Goal: Task Accomplishment & Management: Manage account settings

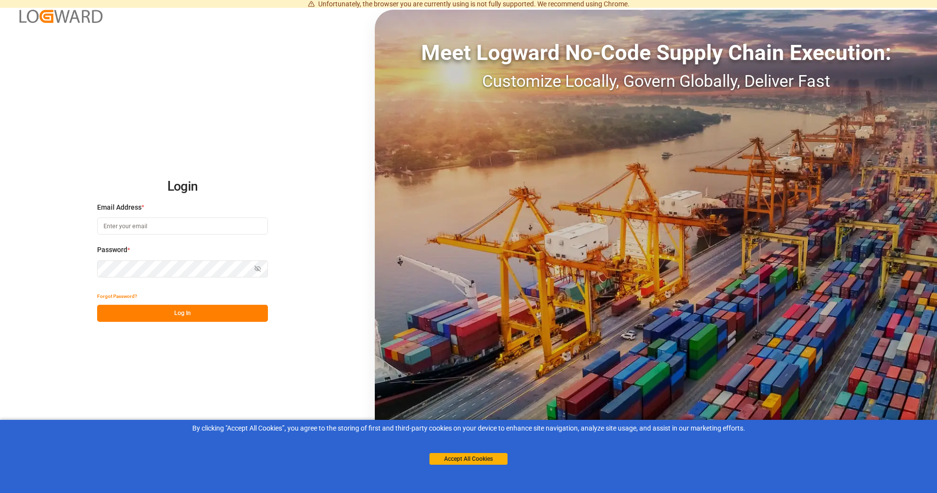
click at [206, 225] on input at bounding box center [182, 226] width 171 height 17
click at [142, 224] on input at bounding box center [182, 226] width 171 height 17
click at [141, 226] on input at bounding box center [182, 226] width 171 height 17
type input "[PERSON_NAME][EMAIL_ADDRESS][DOMAIN_NAME]"
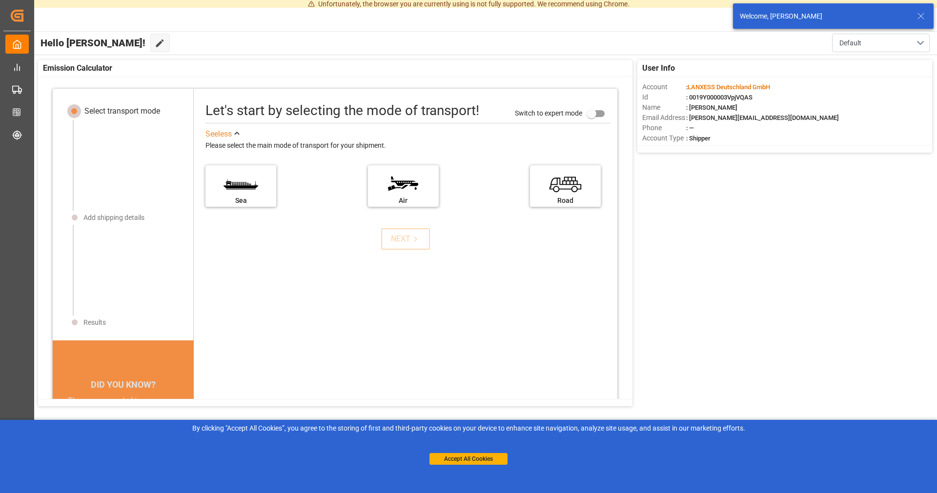
click at [924, 17] on div "Welcome, [PERSON_NAME]" at bounding box center [833, 15] width 201 height 25
click at [252, 190] on label "Sea" at bounding box center [240, 182] width 73 height 41
click at [0, 0] on input "Sea" at bounding box center [0, 0] width 0 height 0
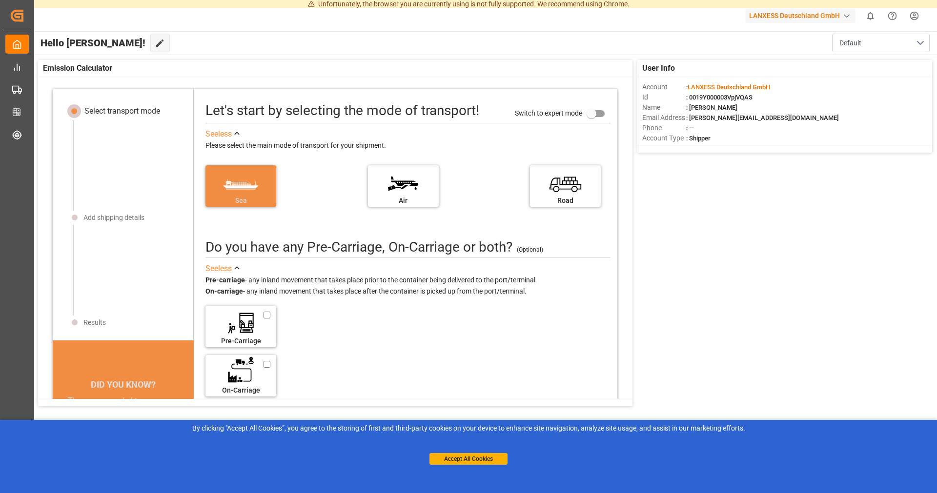
scroll to position [10, 0]
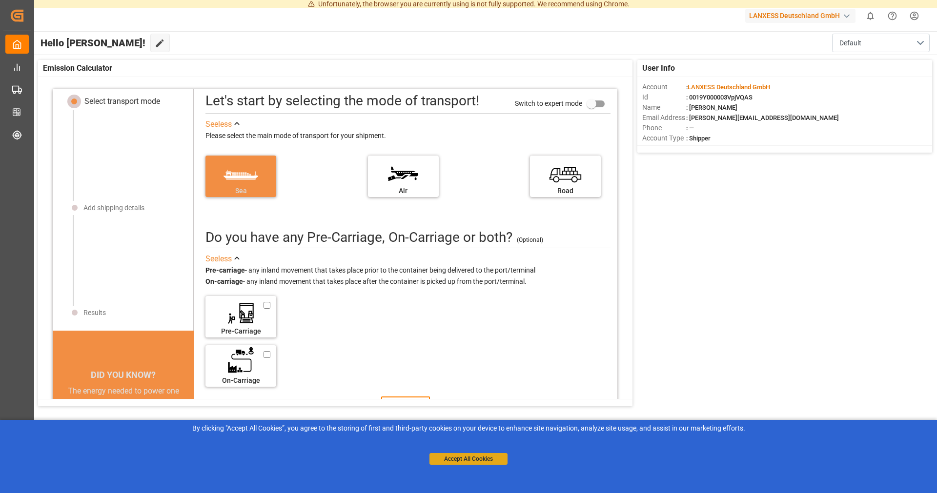
click at [460, 463] on button "Accept All Cookies" at bounding box center [468, 459] width 78 height 12
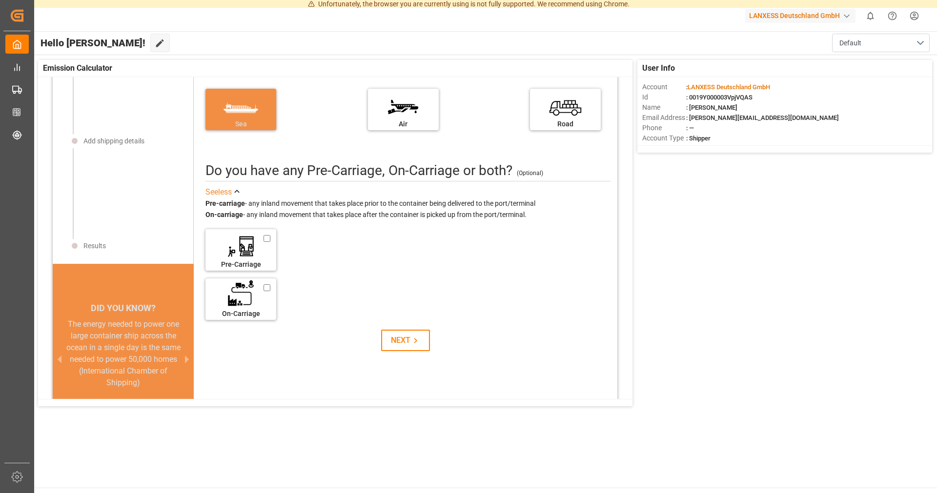
scroll to position [121, 0]
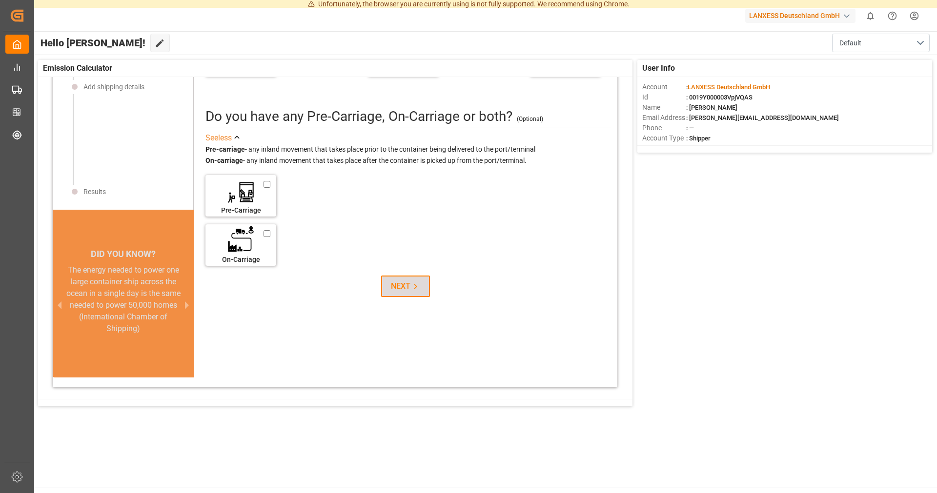
click at [405, 290] on div "NEXT" at bounding box center [406, 287] width 30 height 12
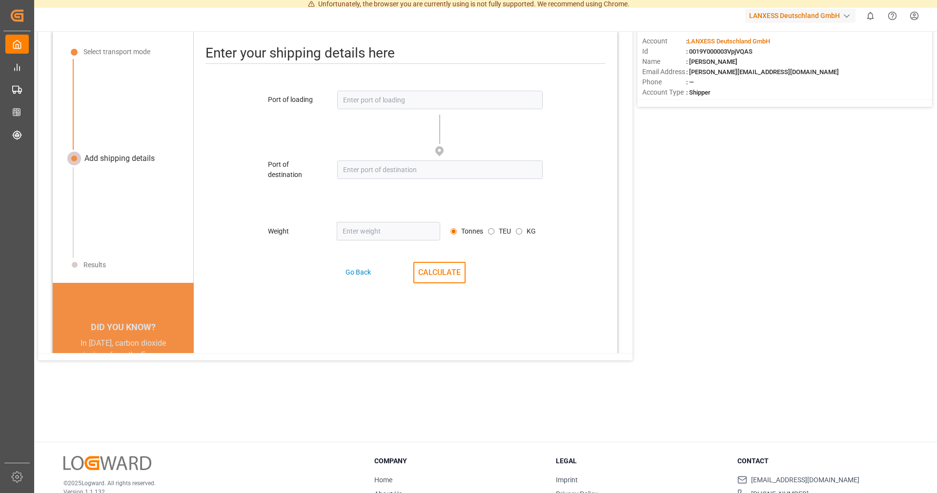
scroll to position [0, 0]
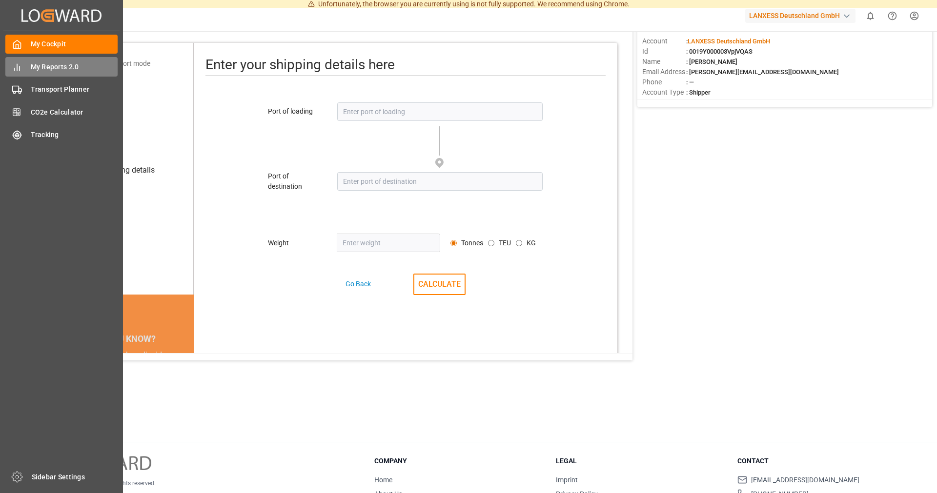
click at [18, 68] on icon at bounding box center [17, 67] width 10 height 10
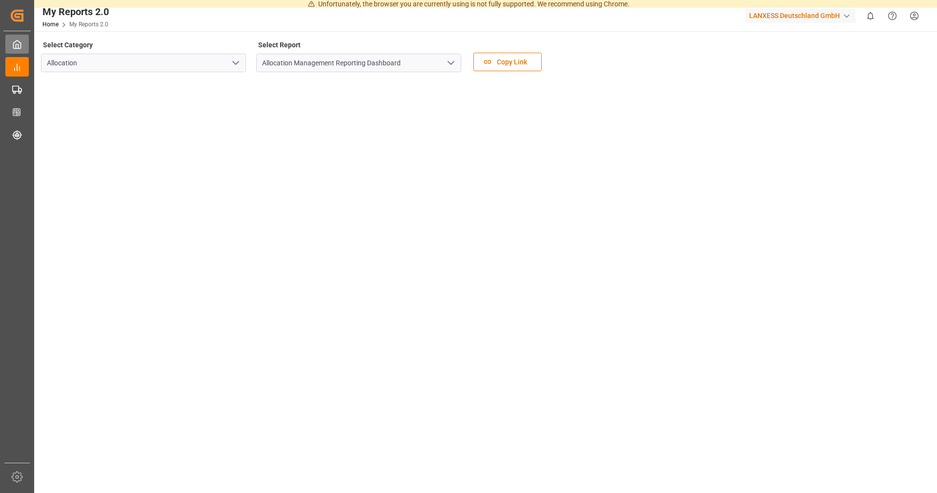
click at [17, 47] on icon at bounding box center [17, 45] width 10 height 10
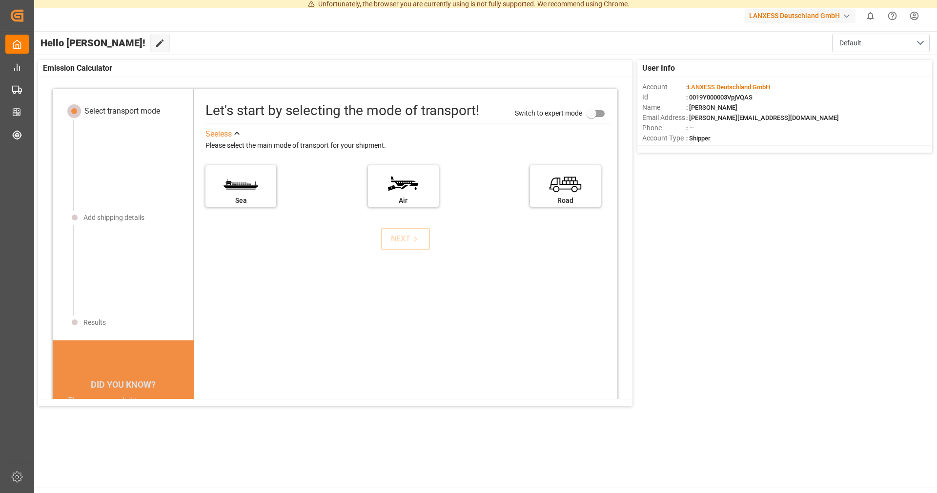
click at [20, 77] on div "My Cockpit My Cockpit My Reports 2.0 My Reports 2.0 Transport Planner Transport…" at bounding box center [16, 247] width 27 height 432
click at [20, 70] on icon at bounding box center [17, 67] width 10 height 10
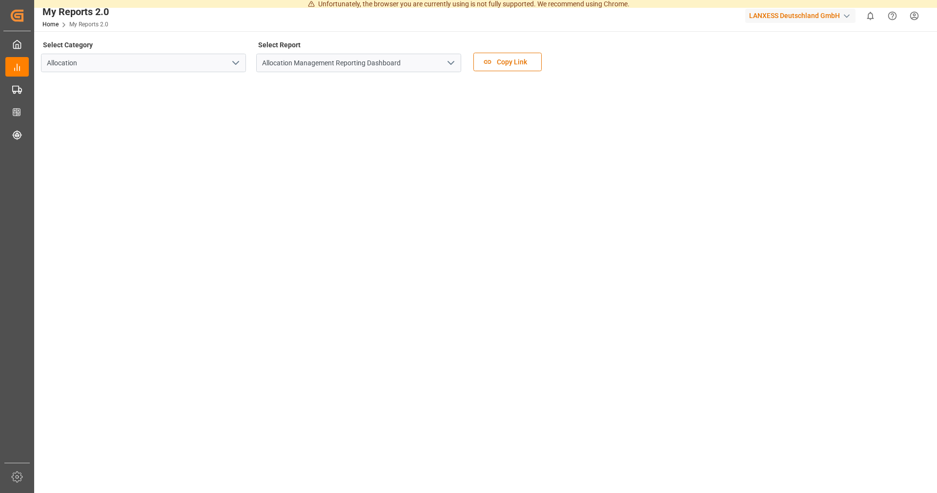
click at [848, 17] on div "button" at bounding box center [847, 16] width 10 height 10
click at [869, 12] on html "Unfortunately, the browser you are currently using is not fully supported. We r…" at bounding box center [468, 246] width 937 height 493
click at [915, 19] on html "Unfortunately, the browser you are currently using is not fully supported. We r…" at bounding box center [468, 246] width 937 height 493
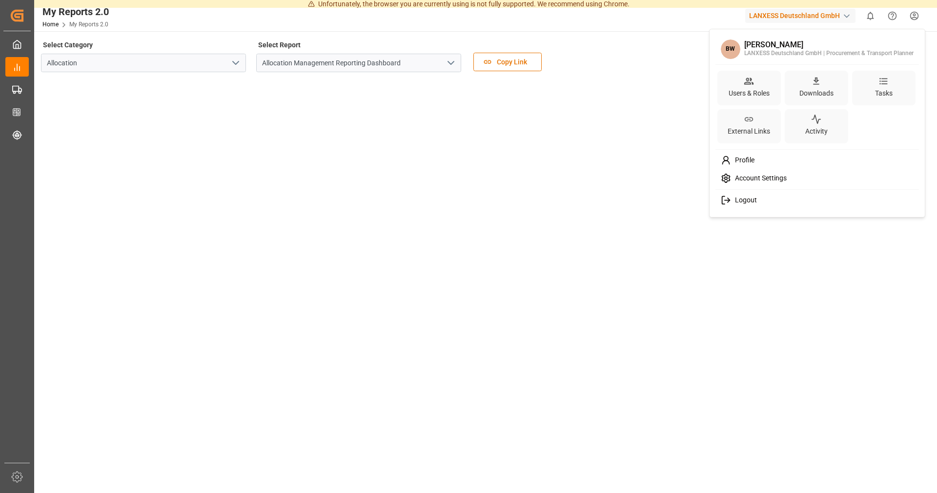
click at [739, 202] on span "Logout" at bounding box center [744, 200] width 26 height 9
